Goal: Task Accomplishment & Management: Manage account settings

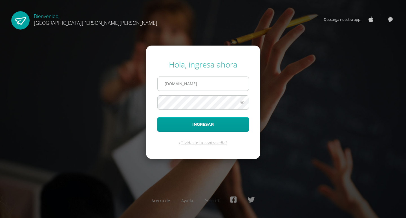
click at [175, 86] on input "yingxufatima.edoo.gt" at bounding box center [202, 84] width 91 height 14
type input "yingxu@fatima.edoo.gt"
click at [157, 117] on button "Ingresar" at bounding box center [203, 124] width 92 height 14
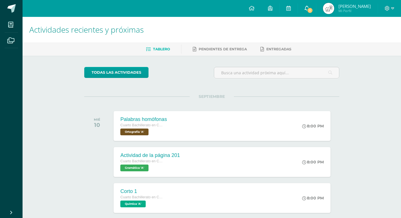
click at [309, 6] on icon at bounding box center [306, 8] width 5 height 5
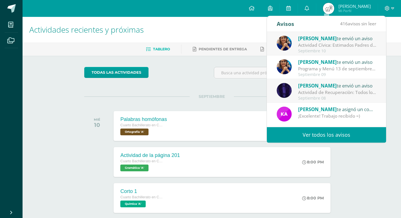
click at [319, 51] on div "Septiembre 10" at bounding box center [337, 51] width 78 height 5
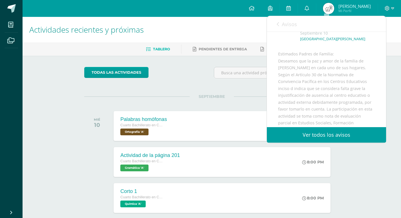
scroll to position [3, 0]
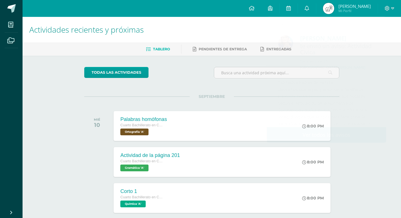
click at [206, 83] on div "todas las Actividades" at bounding box center [211, 75] width 259 height 16
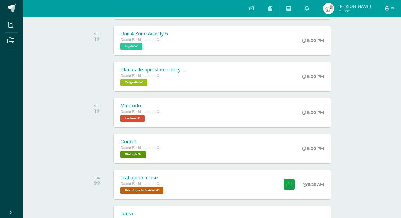
scroll to position [287, 0]
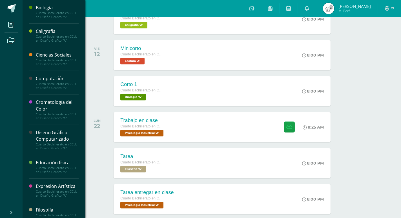
click at [47, 112] on div "Cromatología del Color" at bounding box center [57, 105] width 43 height 13
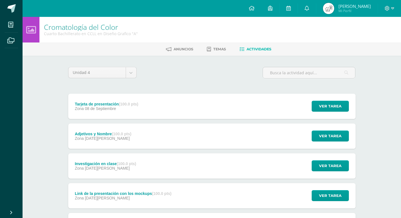
click at [123, 102] on strong "(100.0 pts)" at bounding box center [128, 104] width 19 height 5
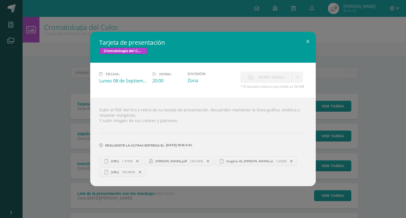
click at [188, 159] on span "[PERSON_NAME].pdf" at bounding box center [170, 161] width 37 height 4
click at [305, 49] on button at bounding box center [307, 41] width 16 height 19
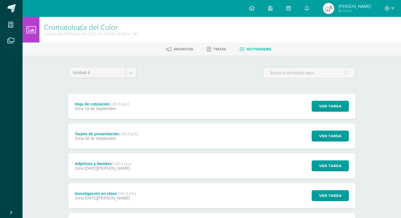
click at [149, 101] on div "Hoja de cotización (100.0 pts) Zona [DATE] Ver tarea Hoja de cotización Cromato…" at bounding box center [211, 106] width 287 height 25
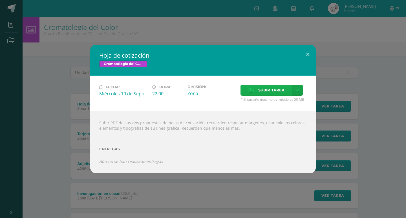
click at [273, 95] on span "Subir tarea" at bounding box center [271, 90] width 26 height 10
click at [0, 0] on input "Subir tarea" at bounding box center [0, 0] width 0 height 0
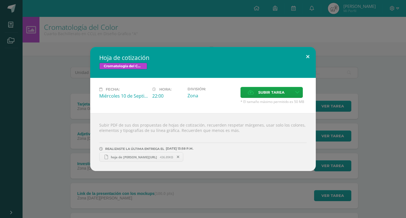
click at [307, 53] on button at bounding box center [307, 56] width 16 height 19
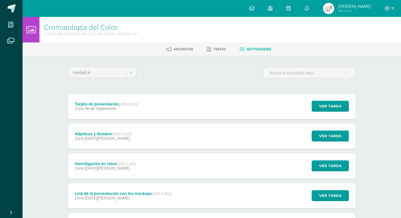
click at [250, 94] on div "Tarjeta de presentación (100.0 pts) Zona 08 de Septiembre Ver tarea Tarjeta de …" at bounding box center [211, 106] width 287 height 25
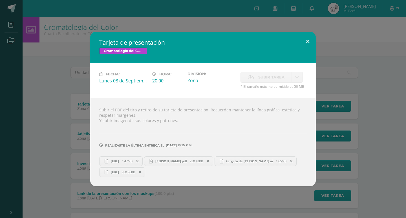
click at [309, 49] on button at bounding box center [307, 41] width 16 height 19
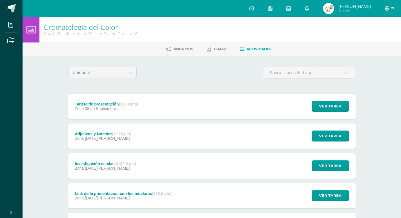
click at [391, 10] on icon at bounding box center [392, 8] width 3 height 5
click at [372, 42] on link "Cerrar sesión" at bounding box center [371, 38] width 44 height 8
